Goal: Information Seeking & Learning: Learn about a topic

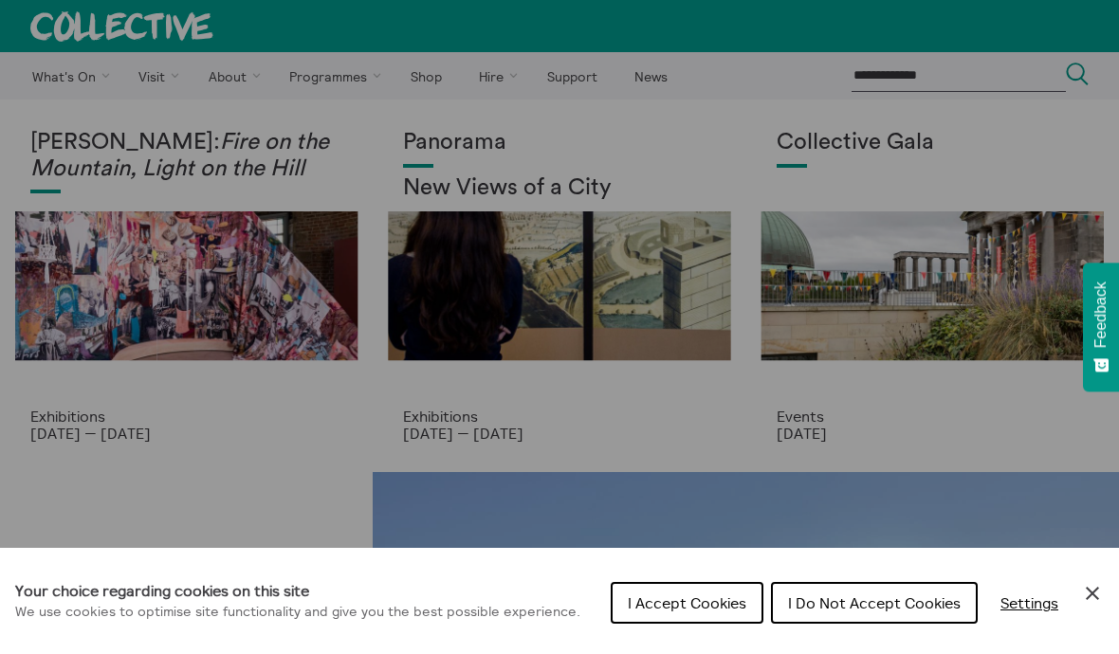
click at [679, 599] on span "I Accept Cookies" at bounding box center [687, 603] width 119 height 19
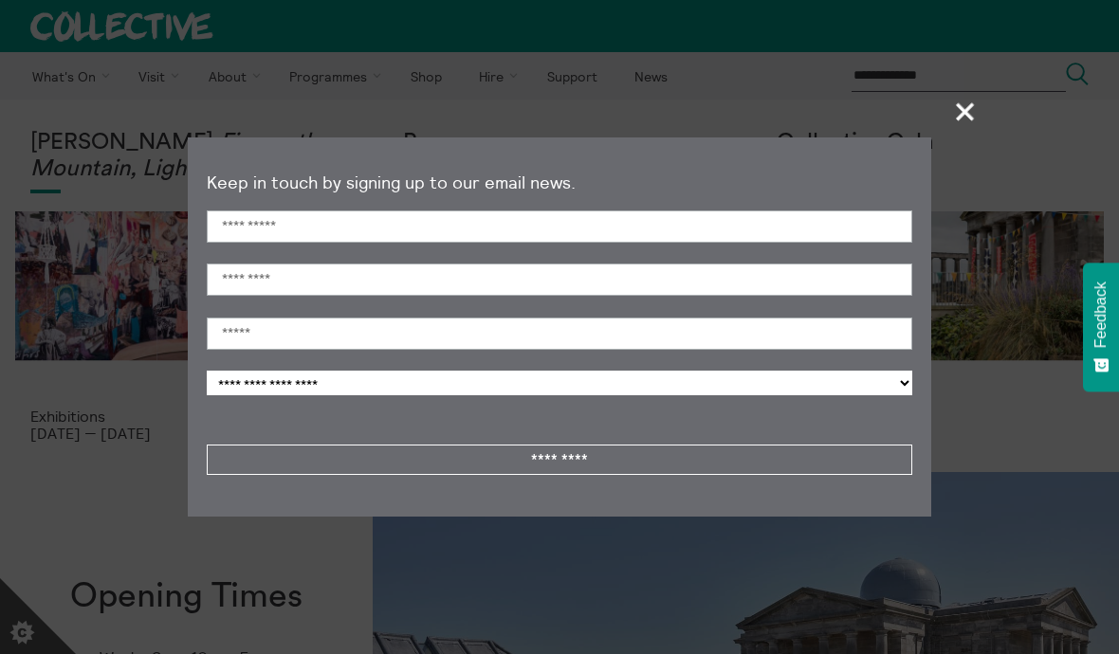
click at [965, 112] on span "+" at bounding box center [966, 111] width 56 height 56
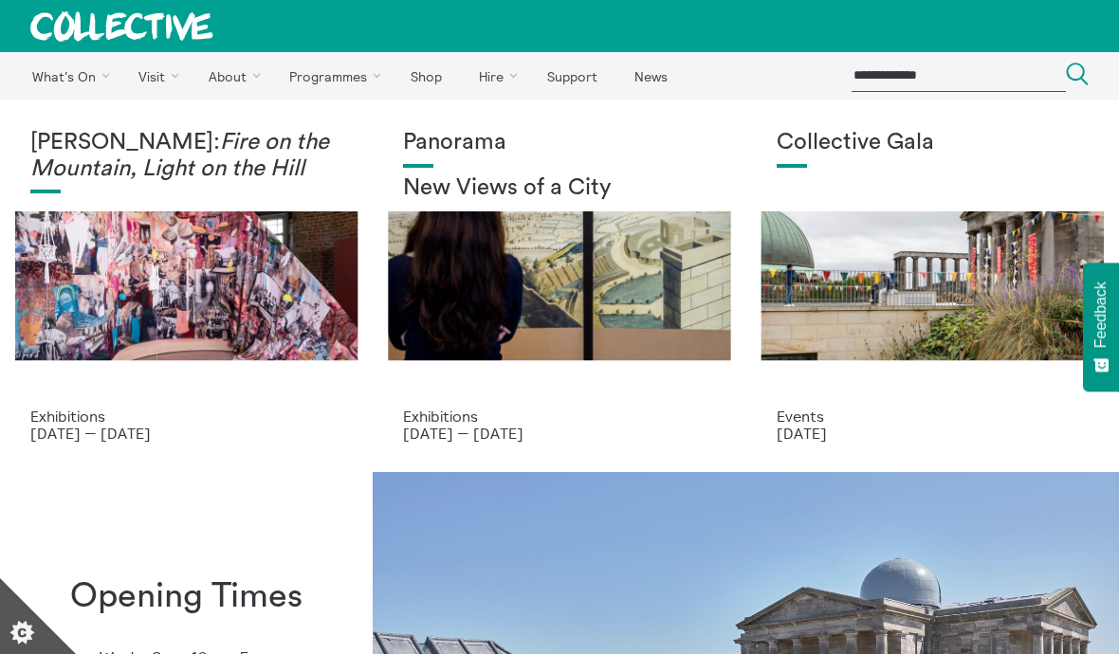
click at [80, 172] on em "Fire on the Mountain, Light on the Hill" at bounding box center [179, 155] width 299 height 49
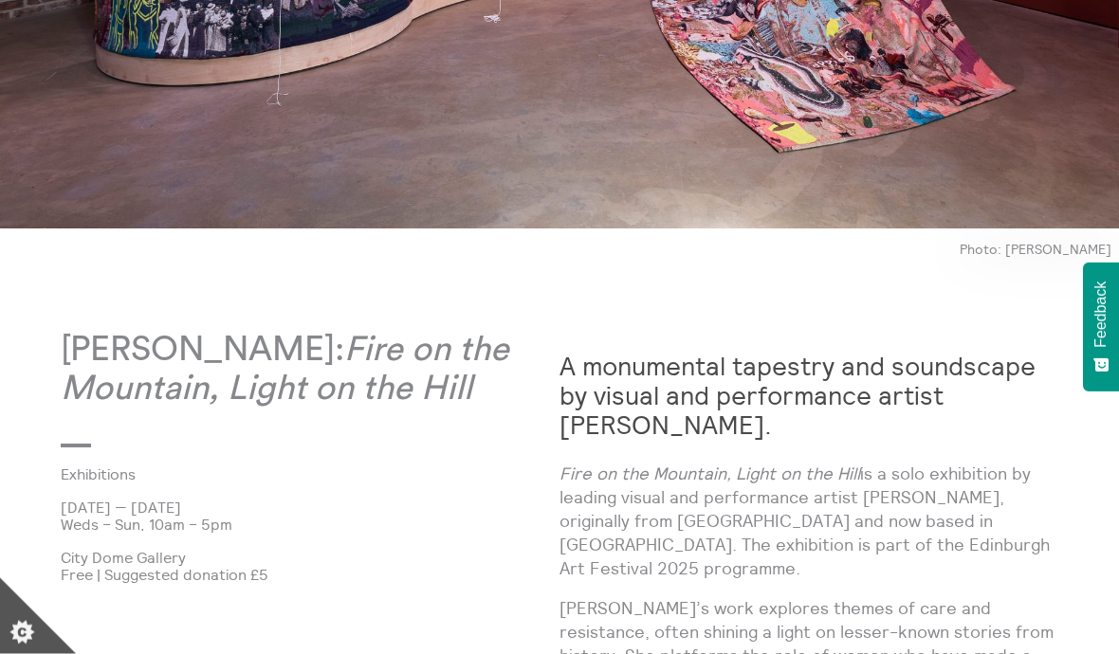
scroll to position [591, 0]
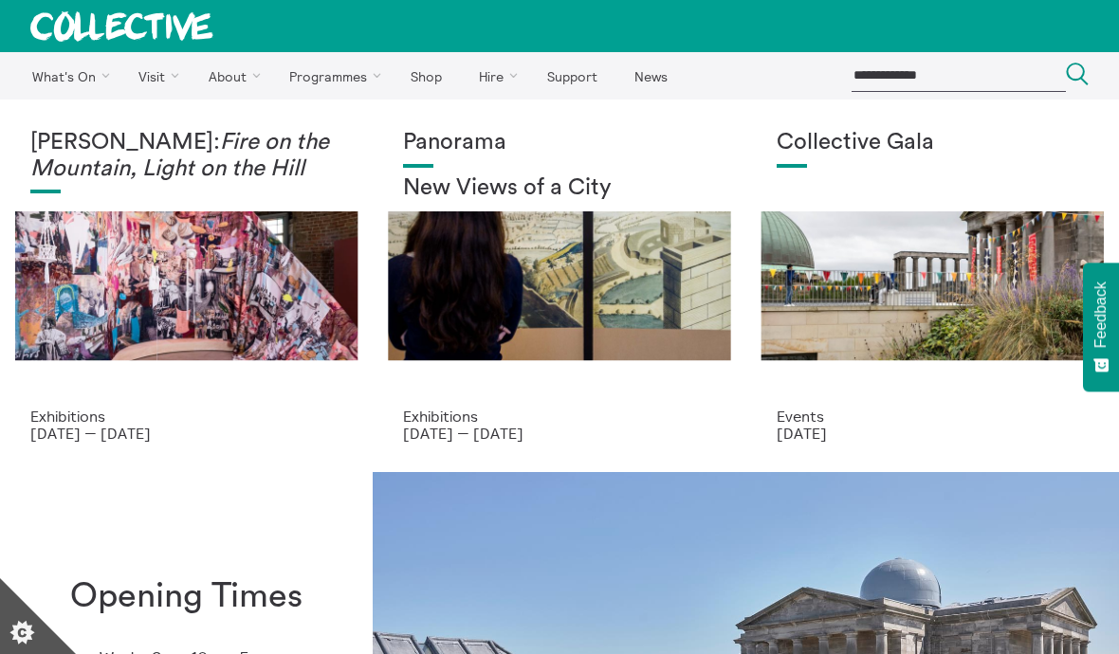
click at [482, 425] on p "Exhibitions" at bounding box center [559, 416] width 312 height 17
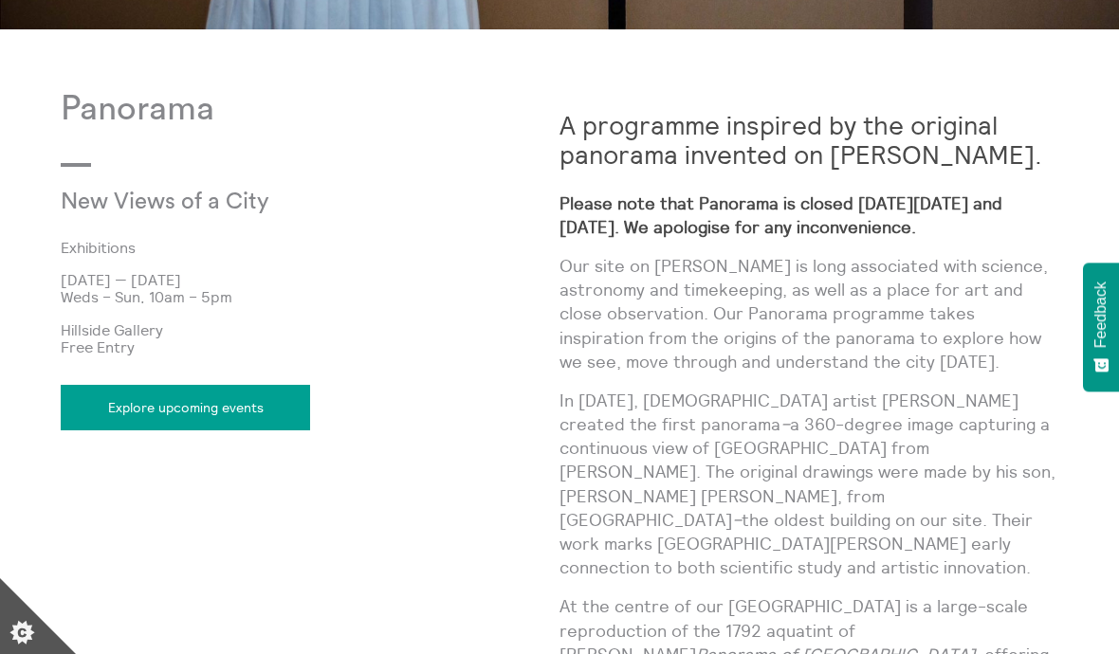
scroll to position [688, 0]
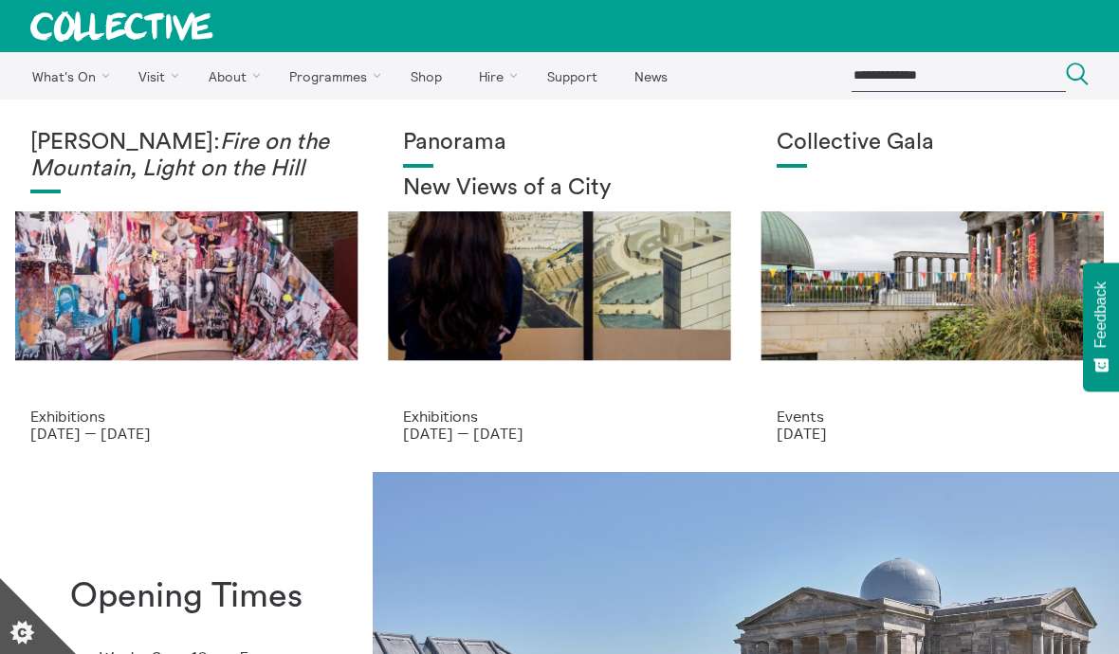
click at [806, 422] on p "Events" at bounding box center [933, 416] width 312 height 17
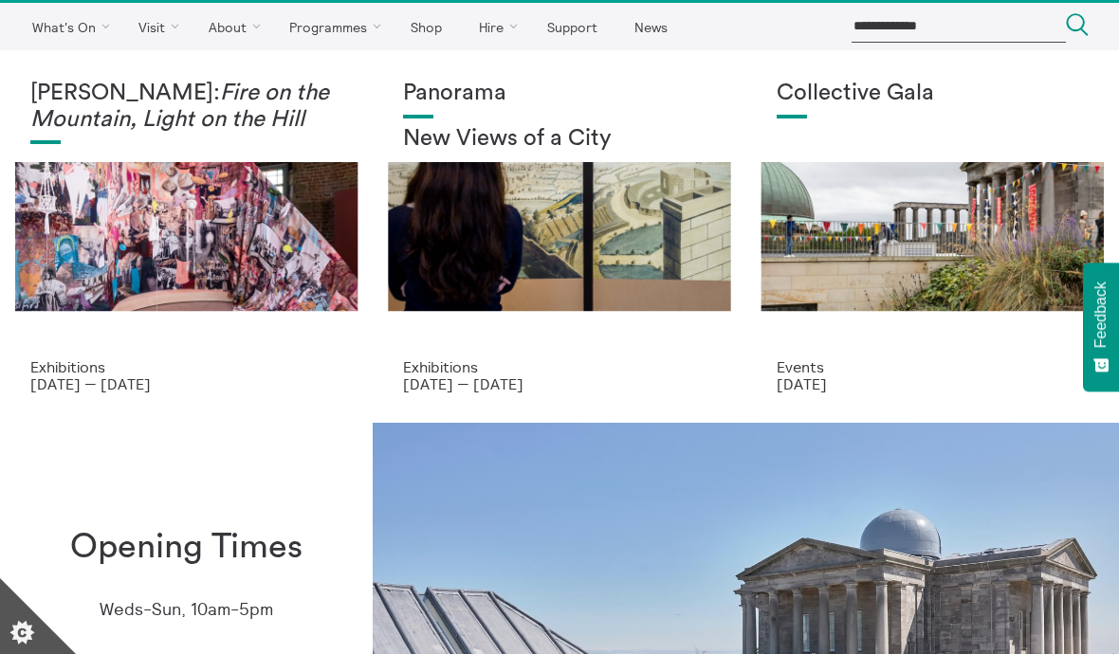
scroll to position [48, 0]
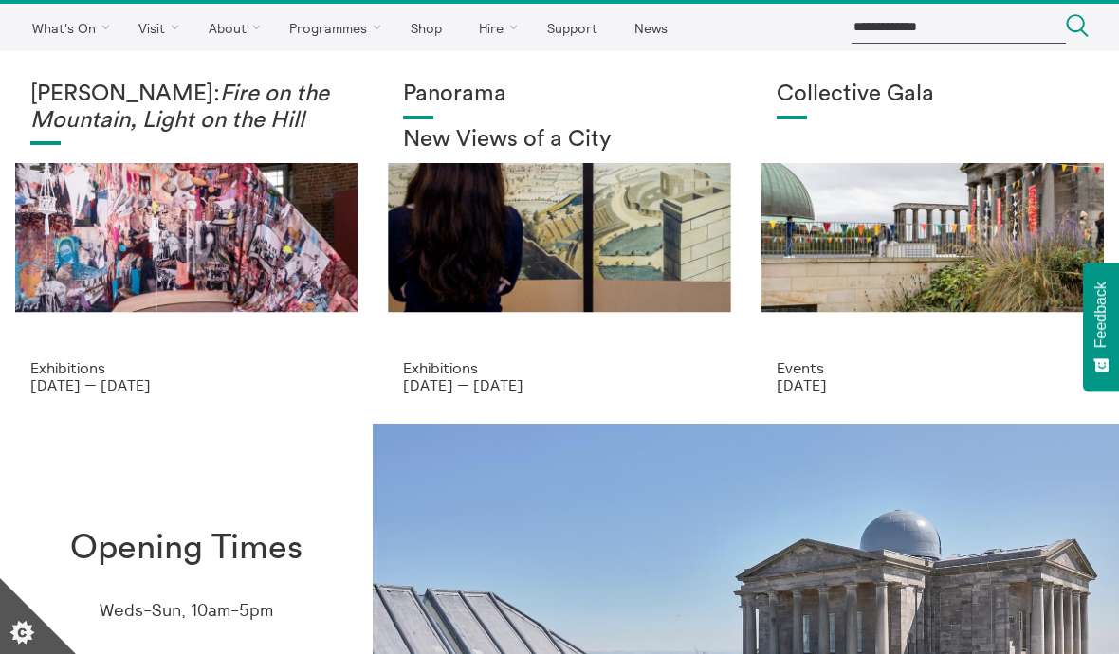
click at [436, 387] on p "[DATE] — [DATE]" at bounding box center [559, 385] width 312 height 17
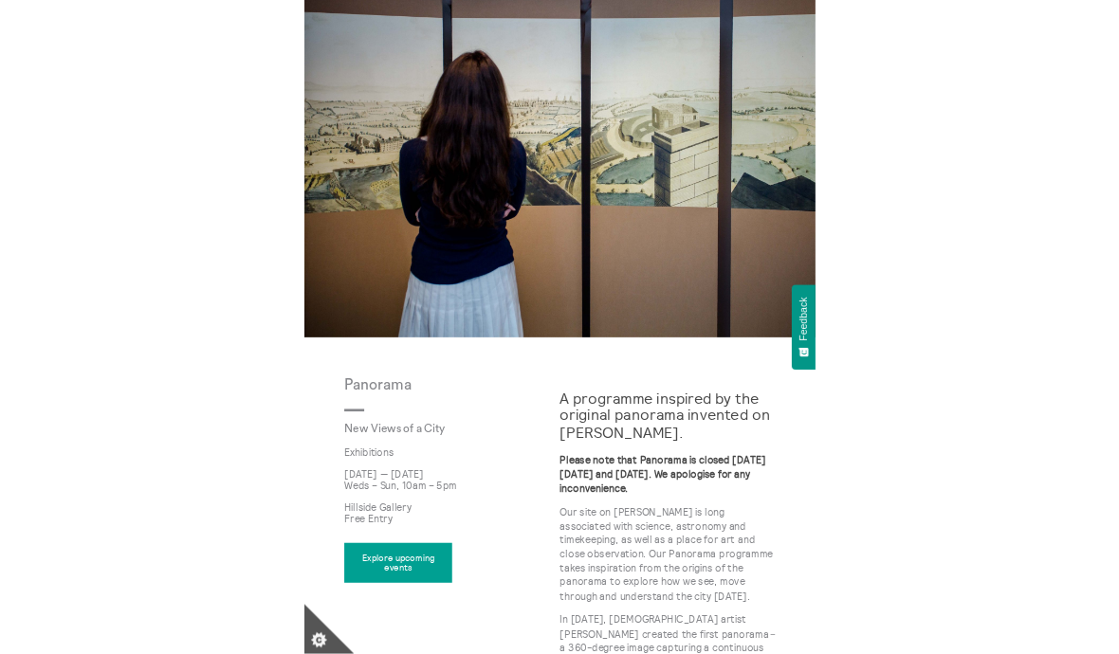
scroll to position [495, 0]
